Goal: Communication & Community: Answer question/provide support

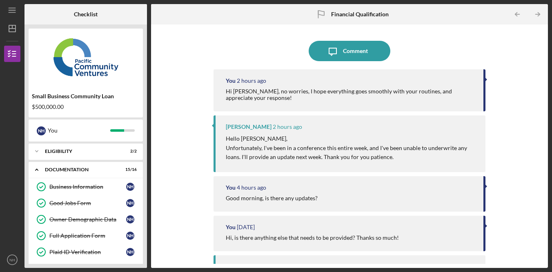
scroll to position [207, 0]
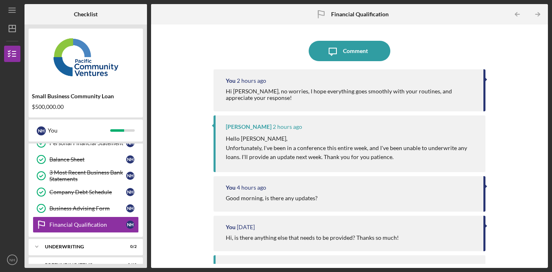
click at [446, 35] on div "Icon/Message Comment You 2 hours ago Hi [PERSON_NAME], no worries, I hope every…" at bounding box center [349, 146] width 272 height 235
drag, startPoint x: 465, startPoint y: 35, endPoint x: 319, endPoint y: 120, distance: 168.2
click at [465, 35] on div "Icon/Message Comment You 2 hours ago Hi [PERSON_NAME], no worries, I hope every…" at bounding box center [349, 146] width 272 height 235
click at [534, 82] on div "Icon/Message Comment You 2 hours ago Hi [PERSON_NAME], no worries, I hope every…" at bounding box center [349, 146] width 388 height 235
click at [528, 66] on div "Icon/Message Comment You 2 hours ago Hi [PERSON_NAME], no worries, I hope every…" at bounding box center [349, 146] width 388 height 235
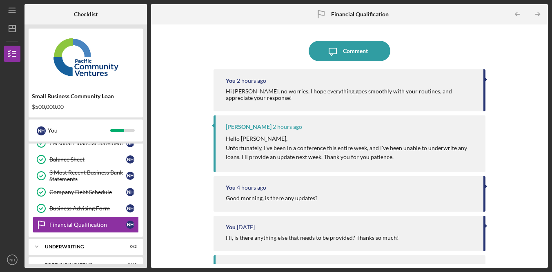
click at [527, 66] on div "Icon/Message Comment You 2 hours ago Hi [PERSON_NAME], no worries, I hope every…" at bounding box center [349, 146] width 388 height 235
click at [515, 60] on div "Icon/Message Comment You 2 hours ago Hi [PERSON_NAME], no worries, I hope every…" at bounding box center [349, 146] width 388 height 235
click at [487, 50] on div "Icon/Message Comment You 2 hours ago Hi [PERSON_NAME], no worries, I hope every…" at bounding box center [349, 146] width 388 height 235
click at [459, 38] on div at bounding box center [349, 39] width 272 height 4
click at [457, 39] on div at bounding box center [349, 39] width 272 height 4
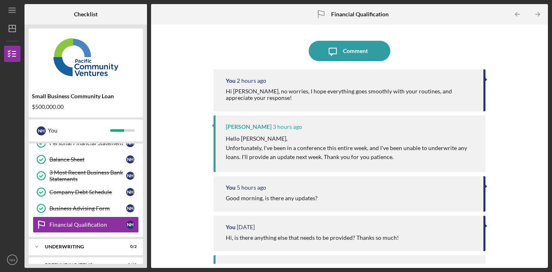
click at [516, 69] on div "Icon/Message Comment You 2 hours ago Hi [PERSON_NAME], no worries, I hope every…" at bounding box center [349, 146] width 388 height 235
click at [517, 69] on div "Icon/Message Comment You 2 hours ago Hi [PERSON_NAME], no worries, I hope every…" at bounding box center [349, 146] width 388 height 235
click at [524, 42] on div "Icon/Message Comment You 2 hours ago Hi [PERSON_NAME], no worries, I hope every…" at bounding box center [349, 146] width 388 height 235
